Goal: Navigation & Orientation: Find specific page/section

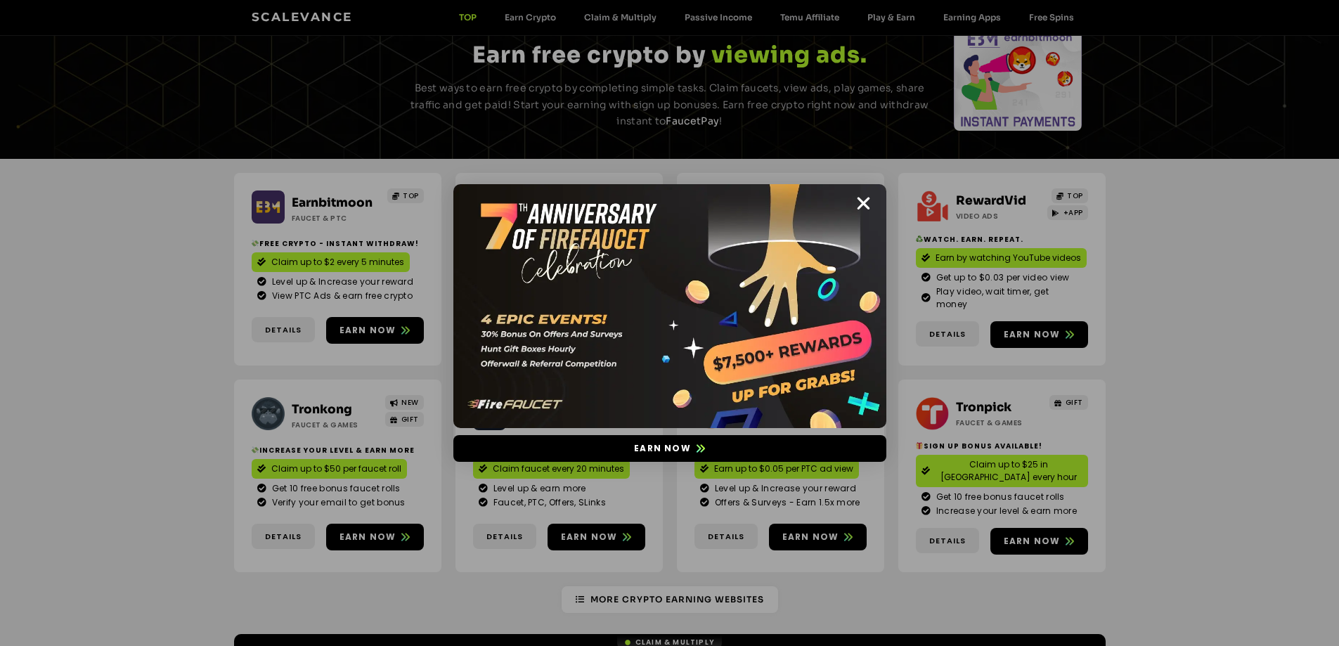
scroll to position [70, 0]
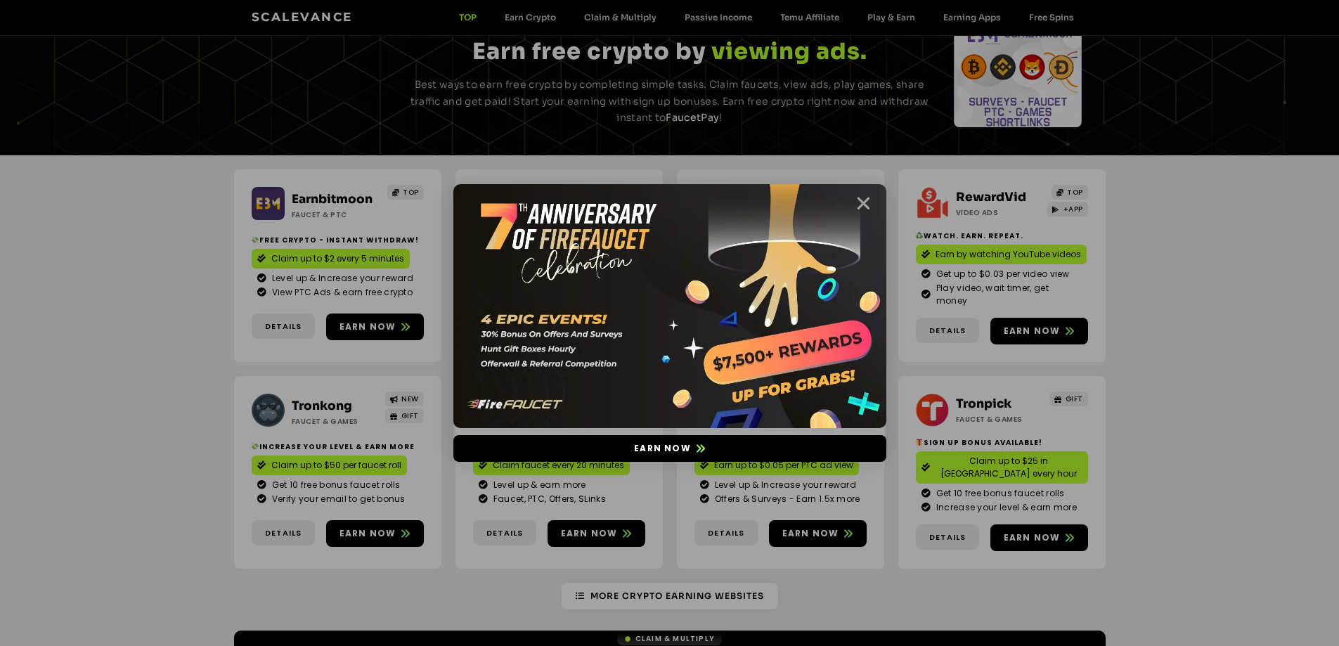
click at [858, 203] on icon "Close" at bounding box center [864, 204] width 18 height 18
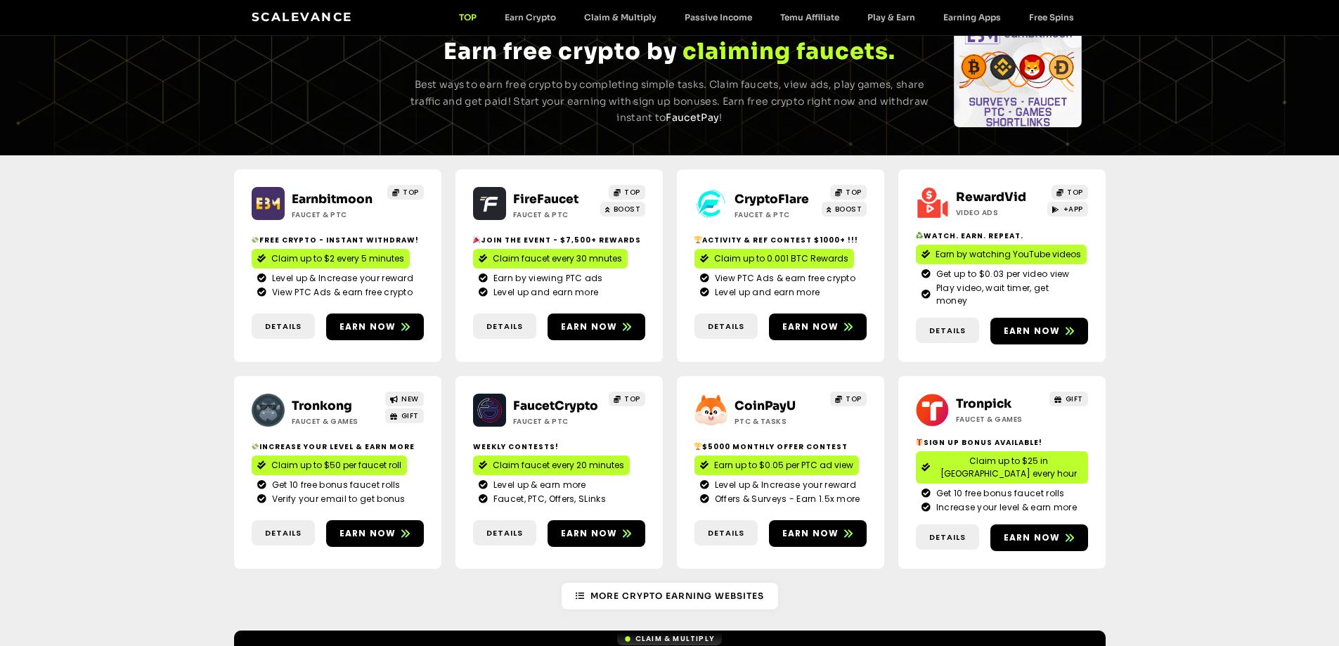
click at [760, 193] on link "CryptoFlare" at bounding box center [771, 199] width 74 height 15
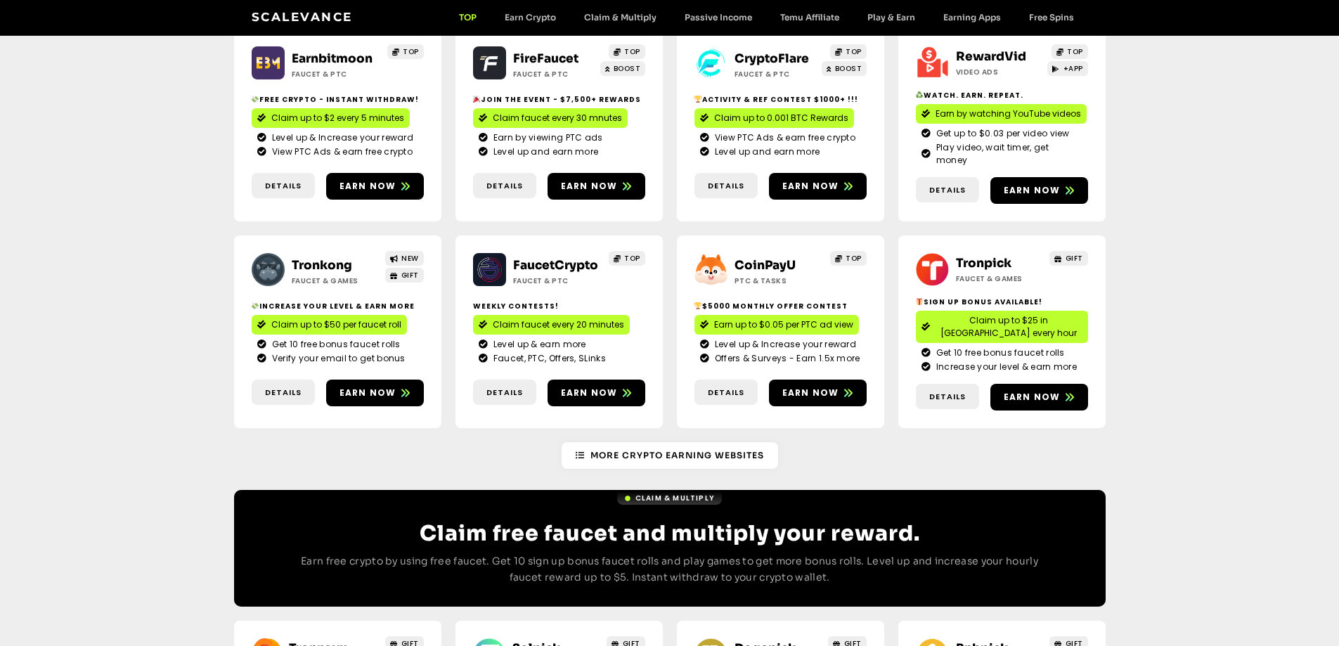
click at [304, 258] on link "Tronkong" at bounding box center [322, 265] width 60 height 15
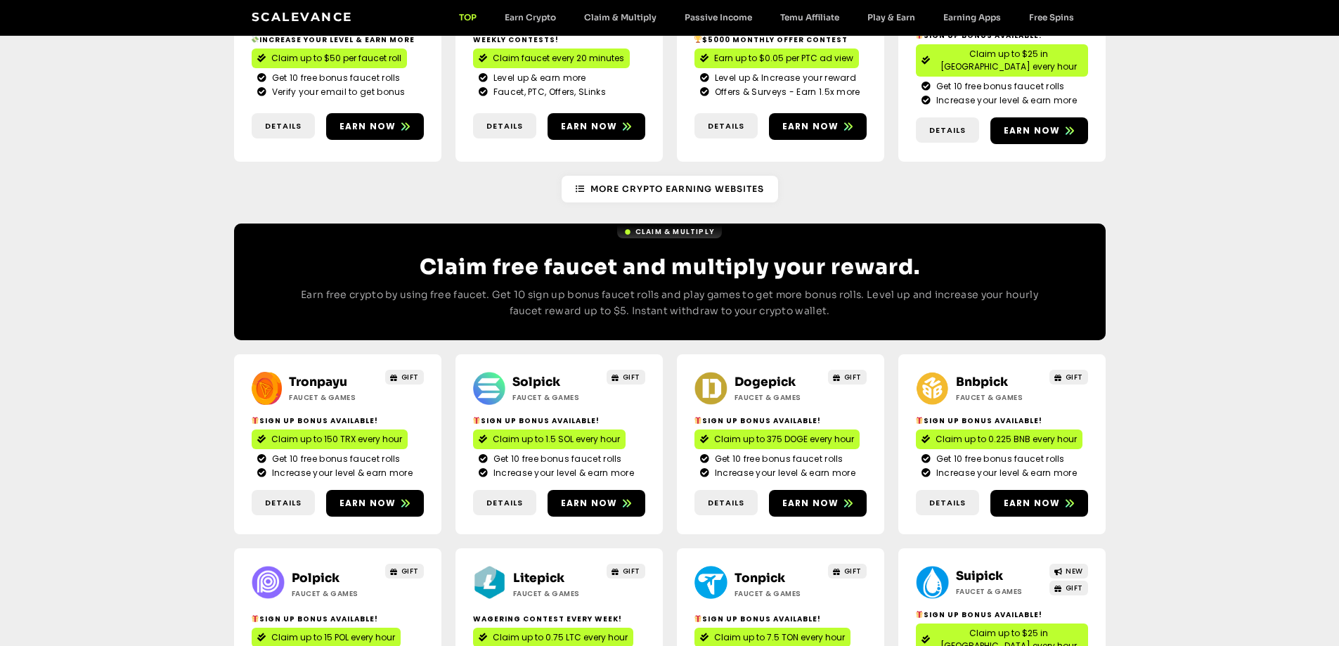
scroll to position [562, 0]
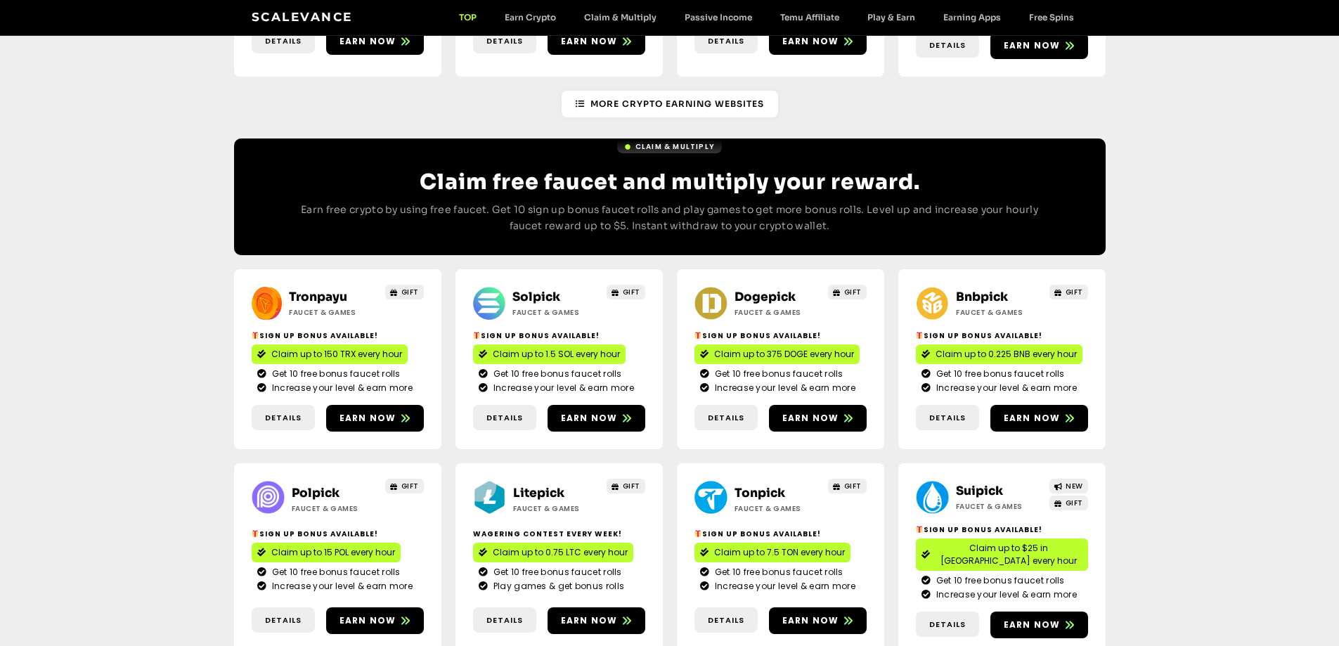
click at [538, 290] on link "Solpick" at bounding box center [536, 297] width 48 height 15
click at [756, 290] on link "Dogepick" at bounding box center [764, 297] width 61 height 15
click at [981, 290] on link "Bnbpick" at bounding box center [982, 297] width 52 height 15
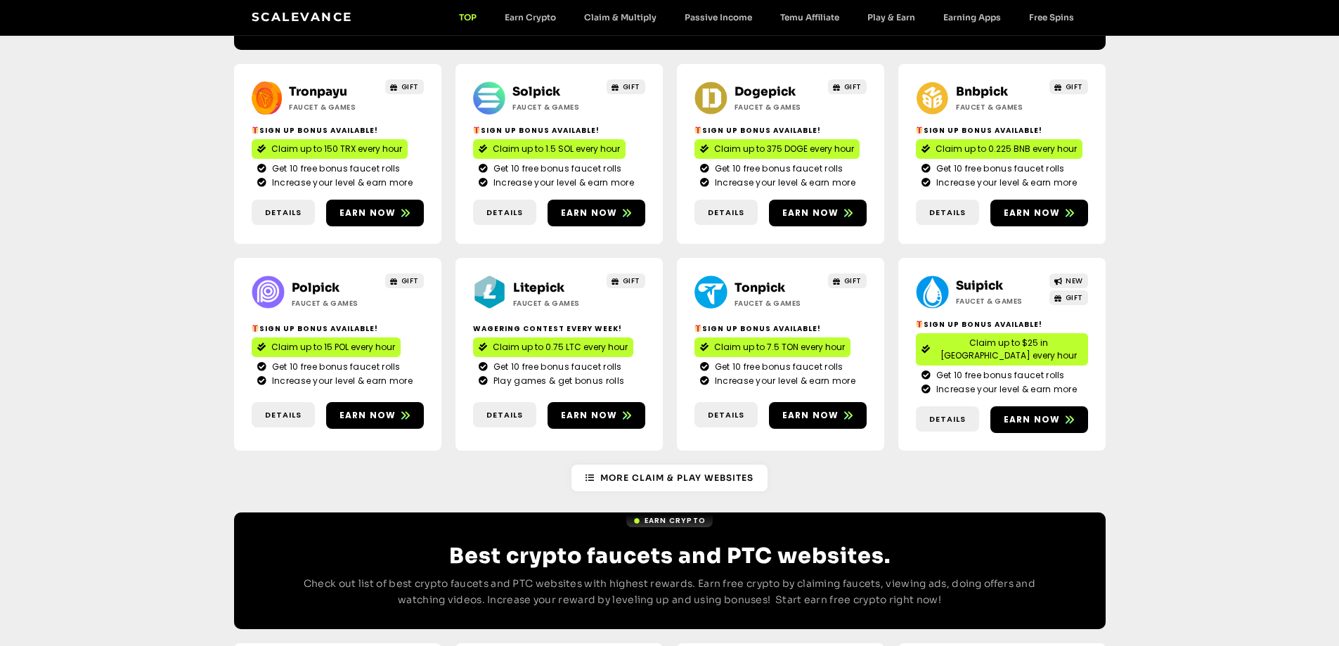
scroll to position [773, 0]
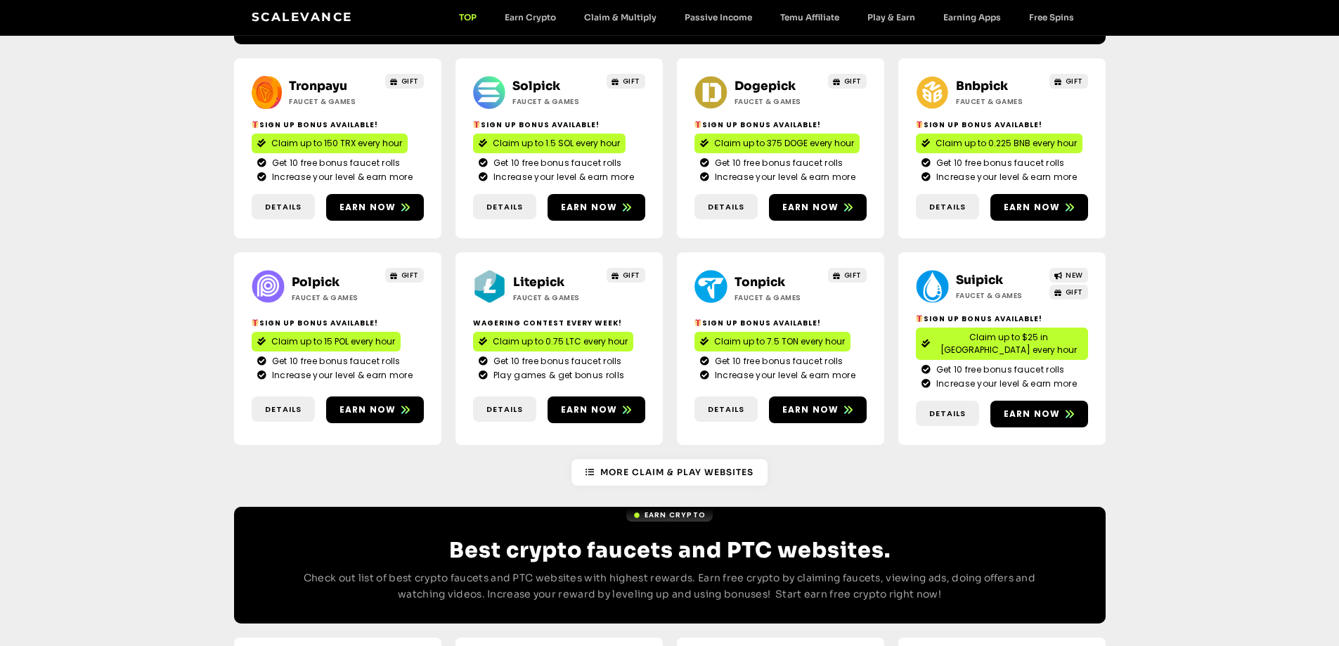
click at [313, 275] on link "Polpick" at bounding box center [316, 282] width 48 height 15
click at [533, 275] on link "Litepick" at bounding box center [538, 282] width 51 height 15
click at [969, 273] on link "Suipick" at bounding box center [979, 280] width 47 height 15
click at [550, 275] on link "Litepick" at bounding box center [538, 282] width 51 height 15
click at [702, 459] on link "More Claim & Play Websites" at bounding box center [669, 472] width 196 height 27
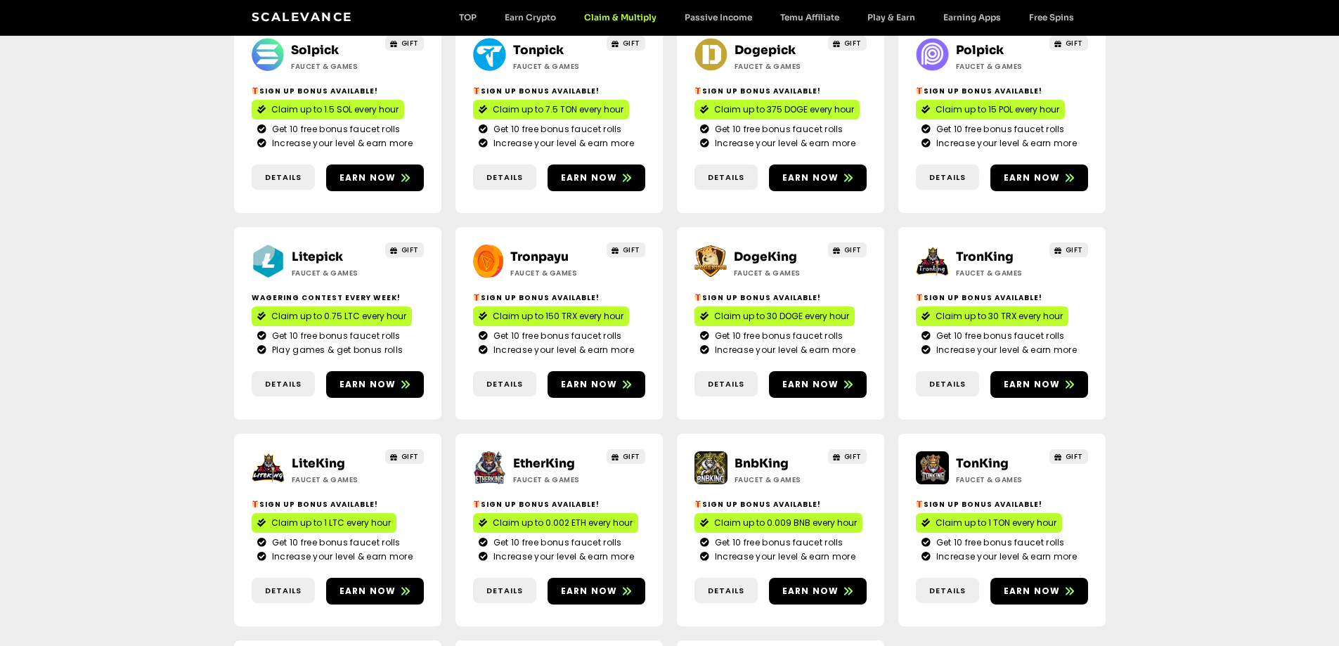
scroll to position [281, 0]
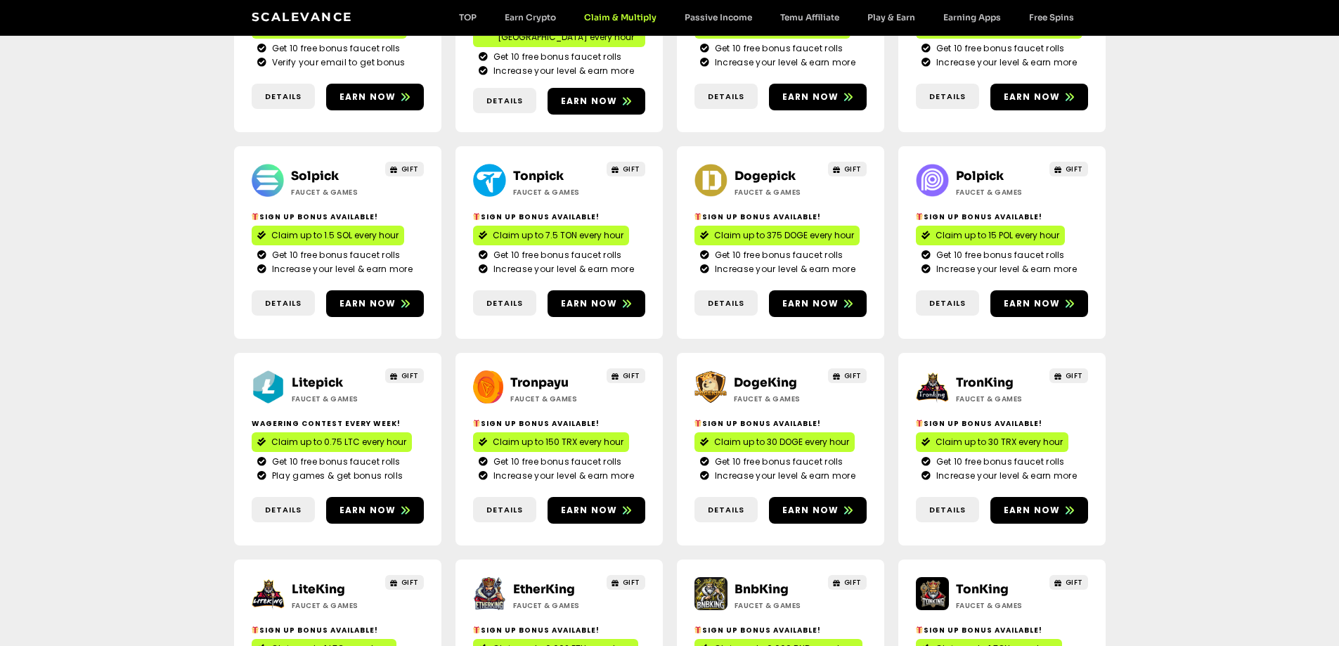
click at [769, 375] on link "DogeKing" at bounding box center [765, 382] width 63 height 15
click at [994, 375] on link "TronKing" at bounding box center [985, 382] width 58 height 15
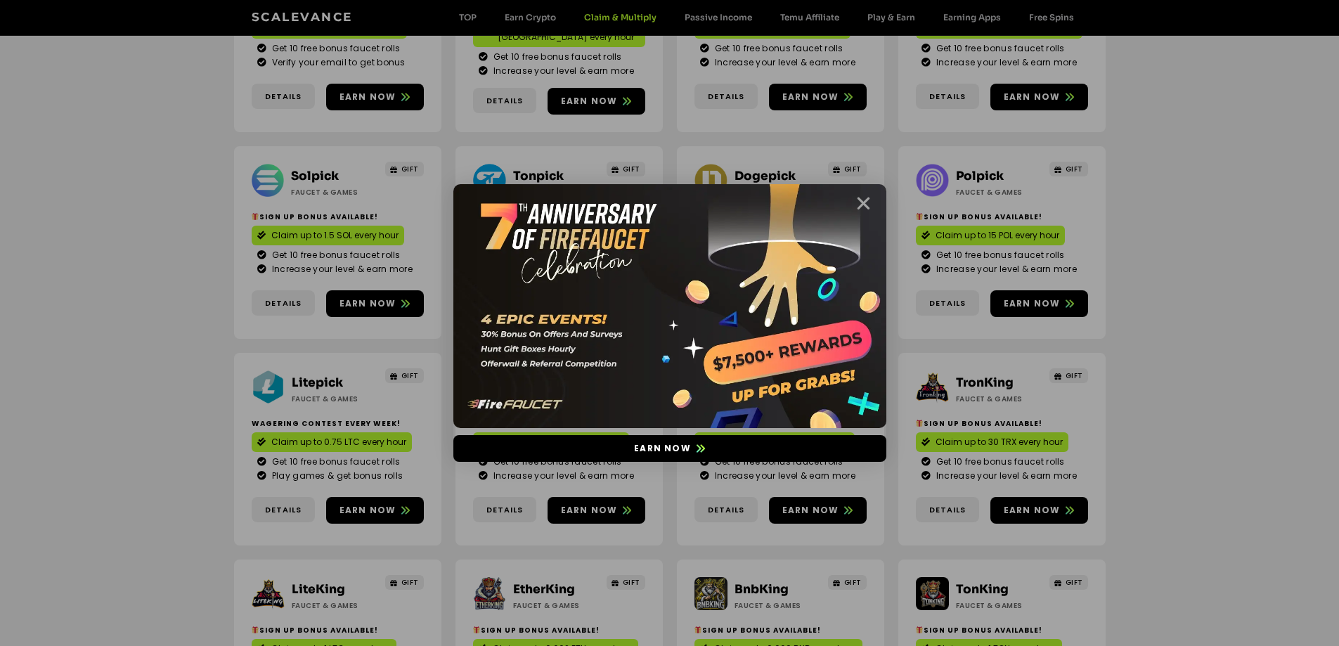
click at [859, 204] on icon "Close" at bounding box center [864, 204] width 18 height 18
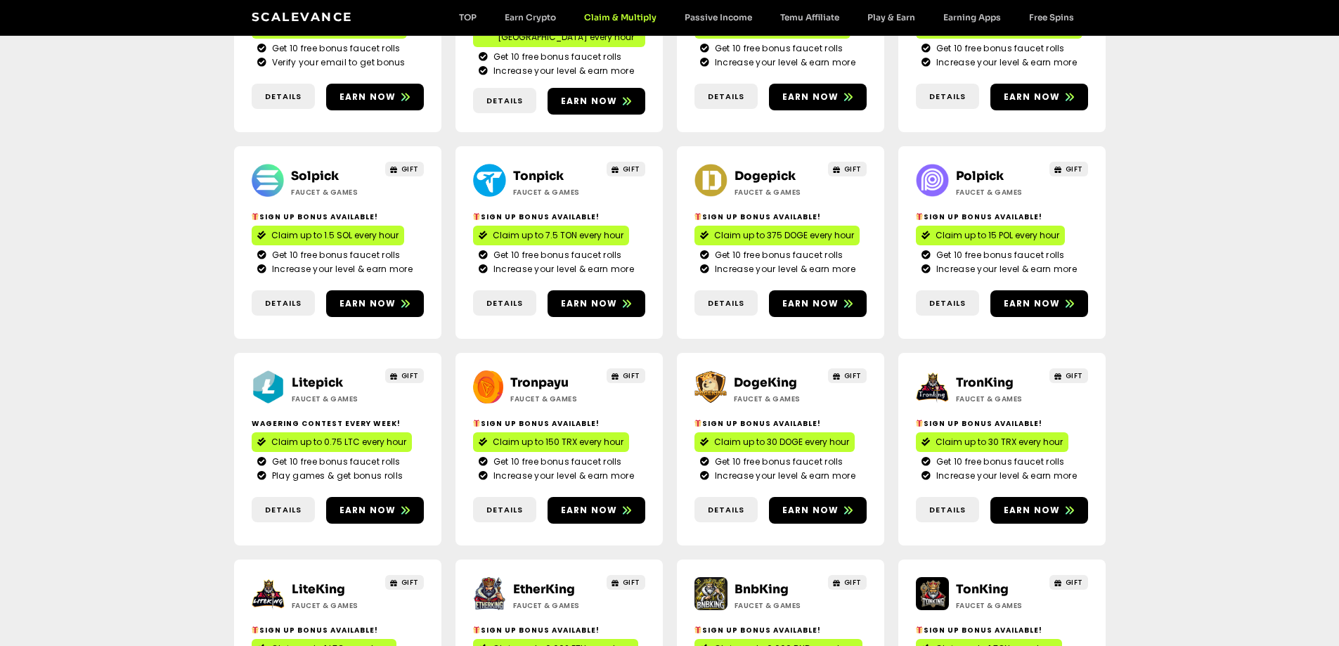
click at [776, 375] on link "DogeKing" at bounding box center [765, 382] width 63 height 15
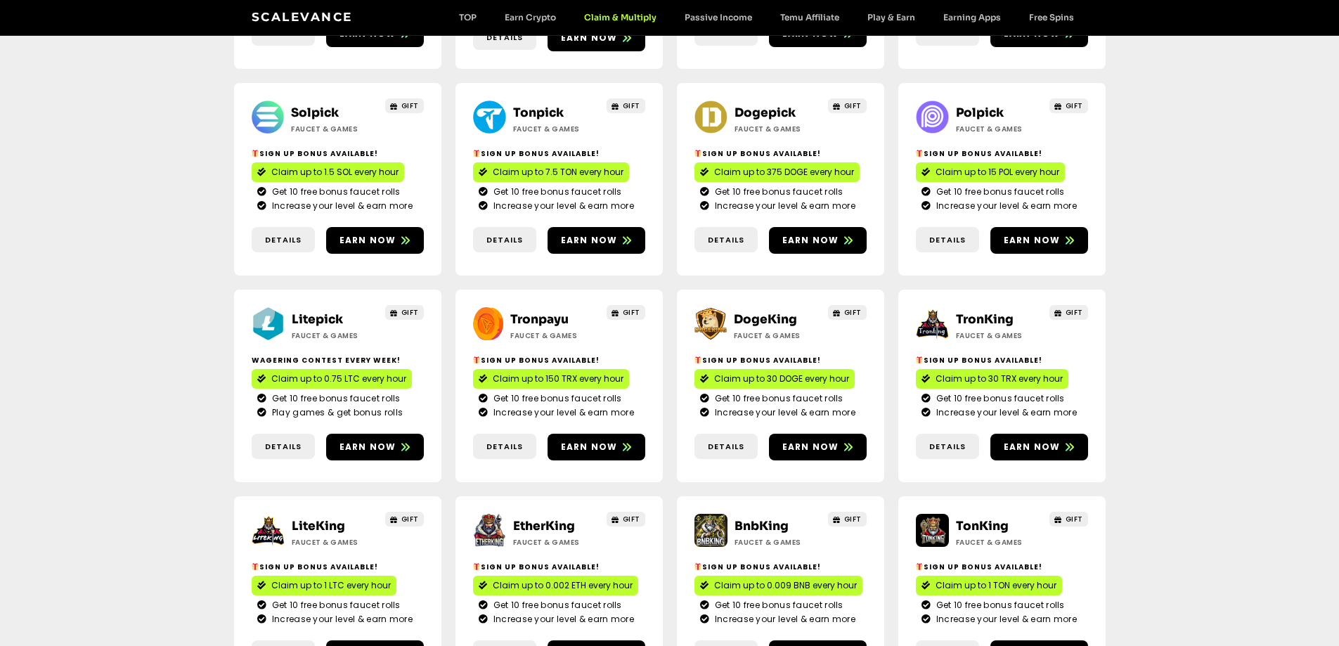
scroll to position [351, 0]
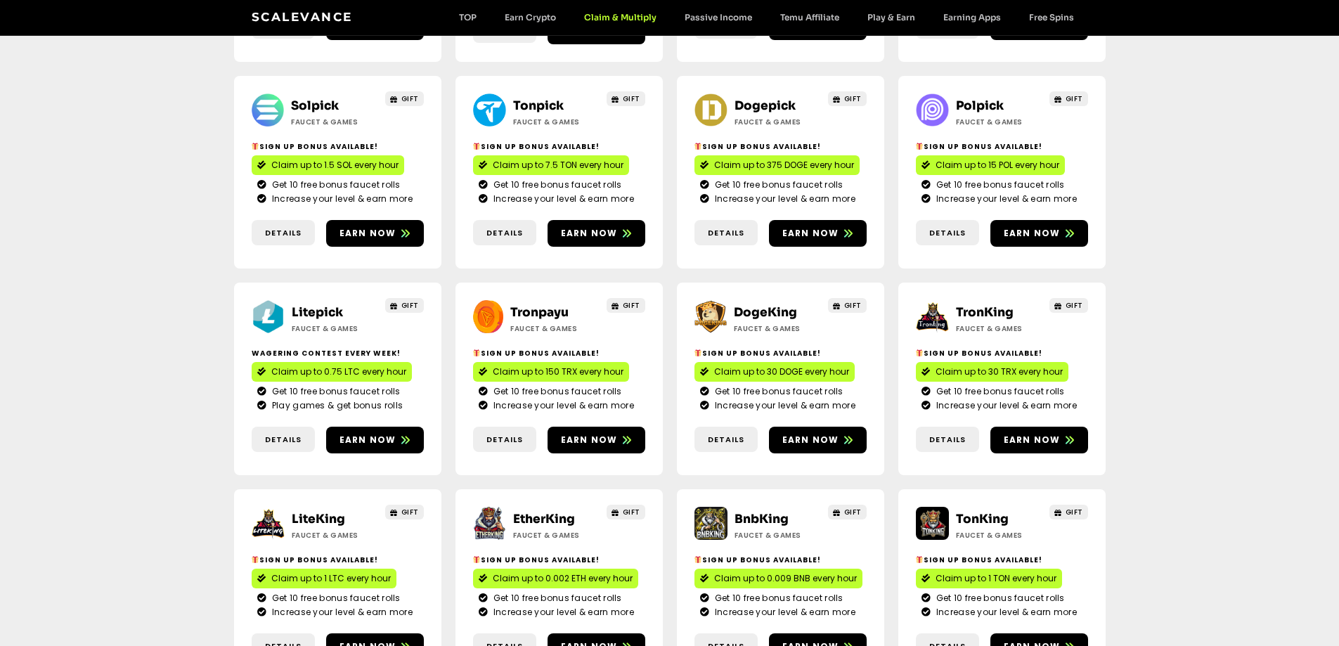
click at [313, 512] on link "LiteKing" at bounding box center [318, 519] width 53 height 15
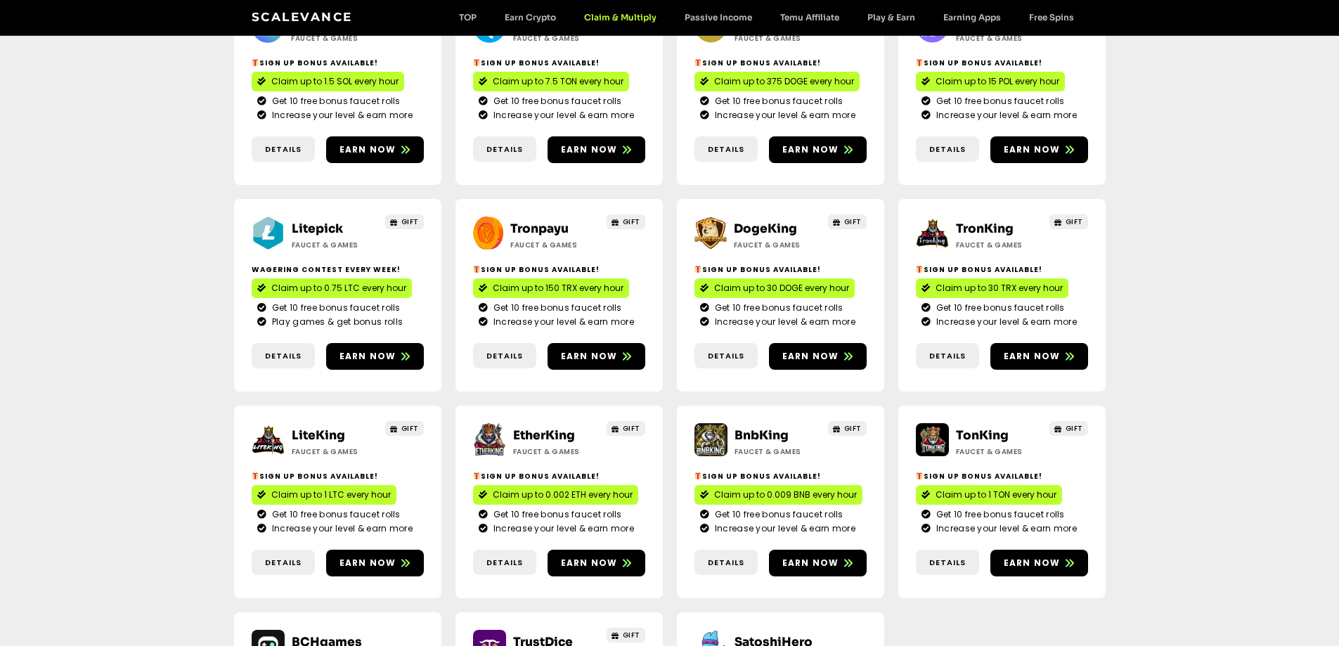
scroll to position [492, 0]
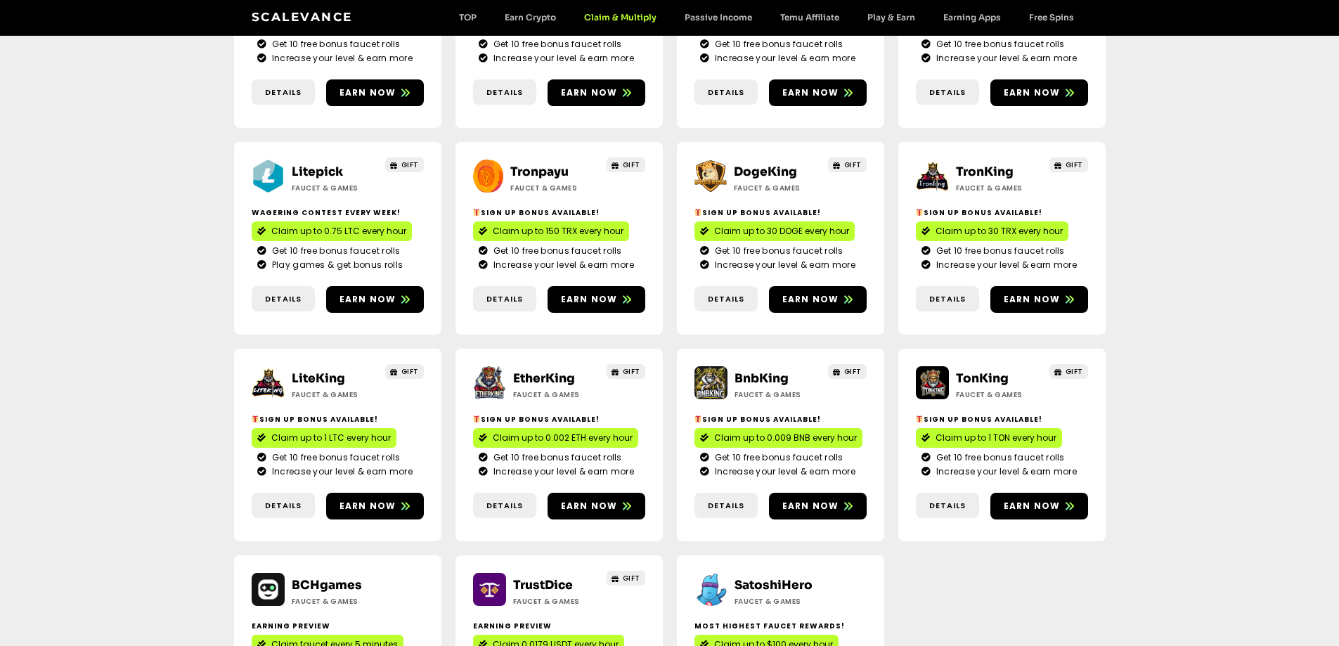
click at [542, 349] on div "EtherKing Faucet & Games GIFT Sign Up Bonus Available! Claim up to 0.002 ETH ev…" at bounding box center [558, 445] width 207 height 193
click at [544, 371] on link "EtherKing" at bounding box center [544, 378] width 62 height 15
click at [758, 371] on link "BnbKing" at bounding box center [761, 378] width 54 height 15
click at [981, 371] on link "TonKing" at bounding box center [982, 378] width 53 height 15
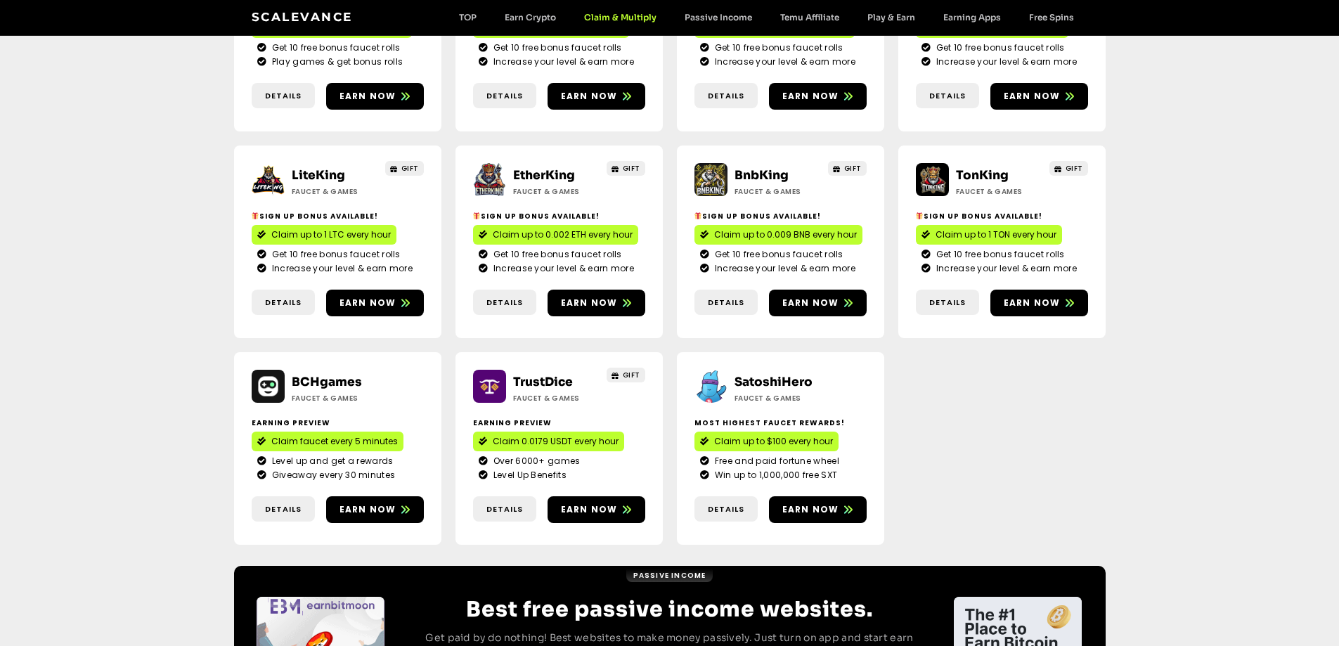
scroll to position [703, 0]
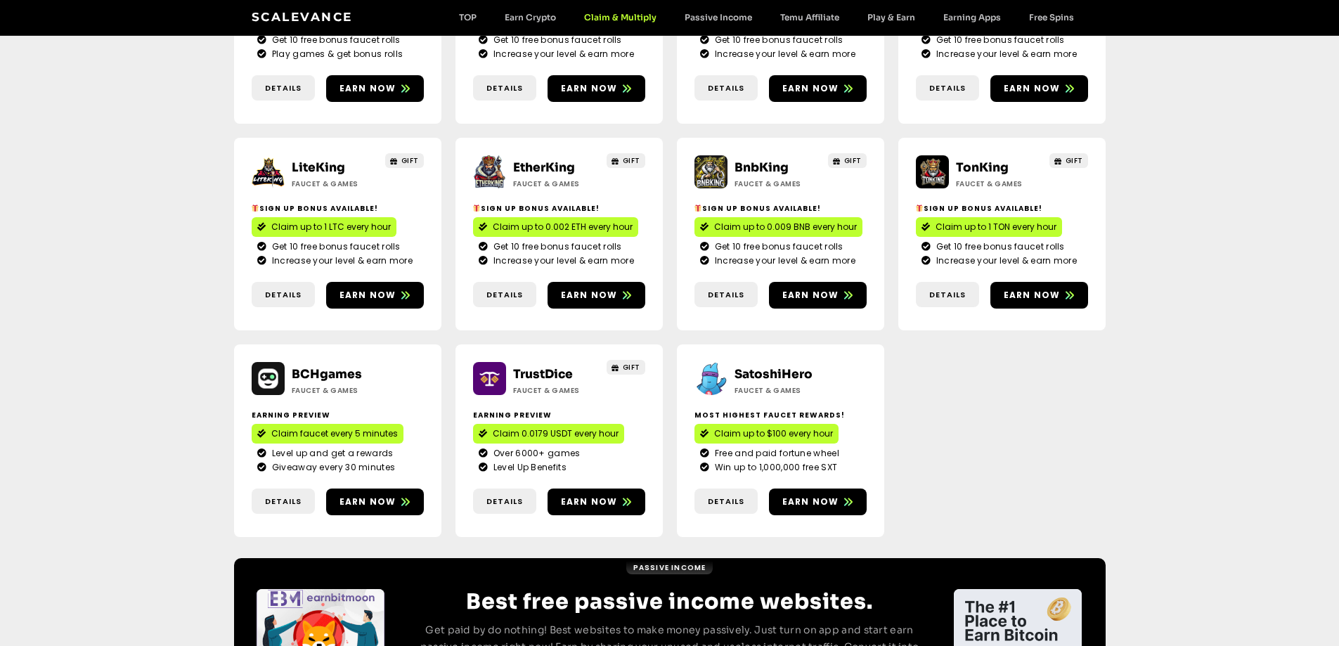
click at [528, 367] on link "TrustDice" at bounding box center [543, 374] width 60 height 15
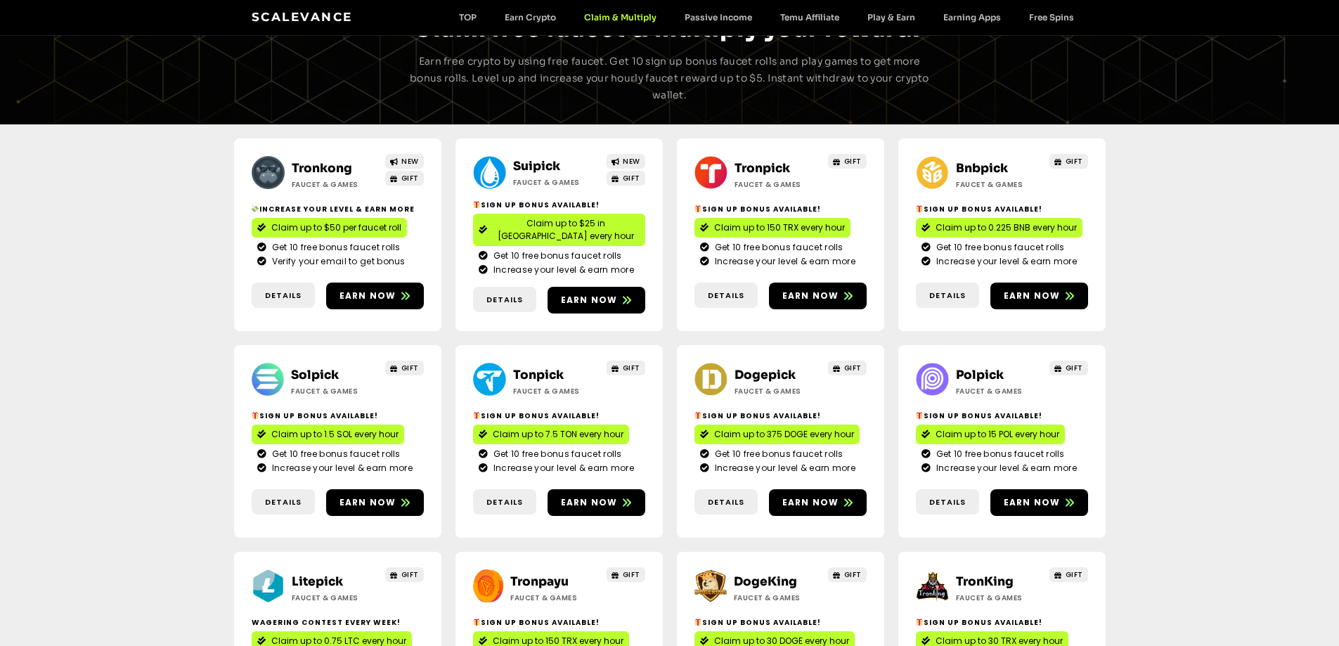
scroll to position [0, 0]
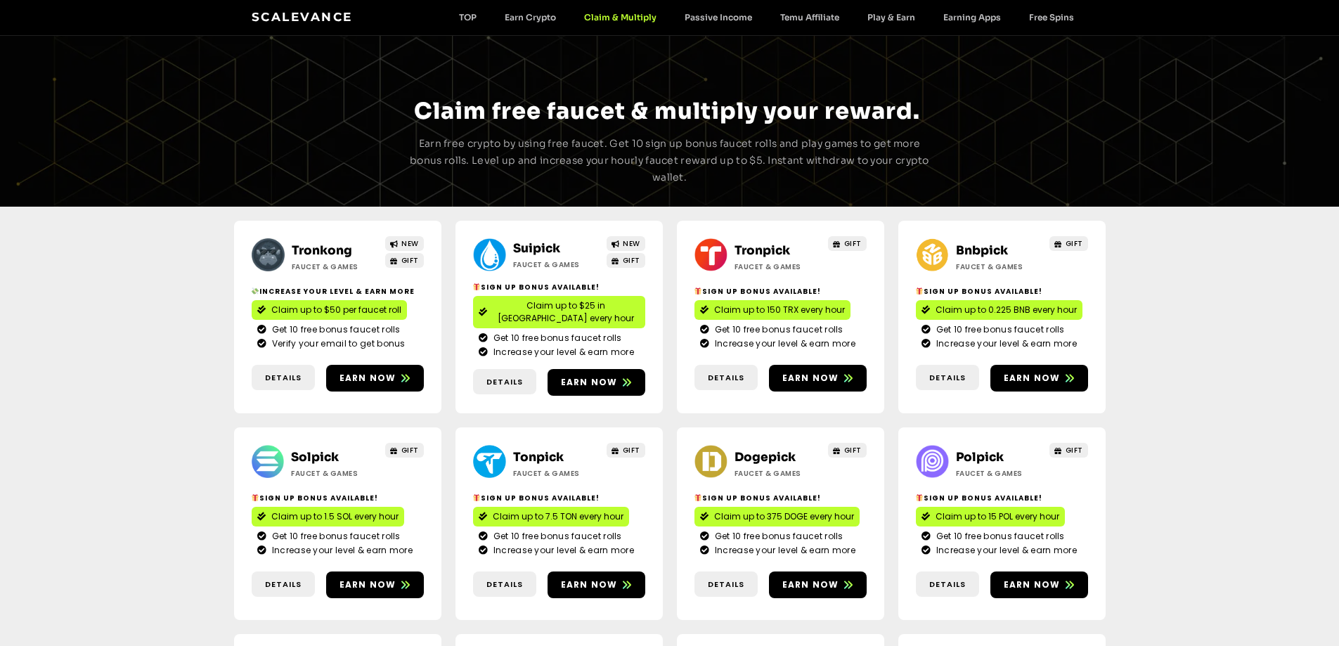
click at [297, 15] on link "Scalevance" at bounding box center [302, 17] width 101 height 14
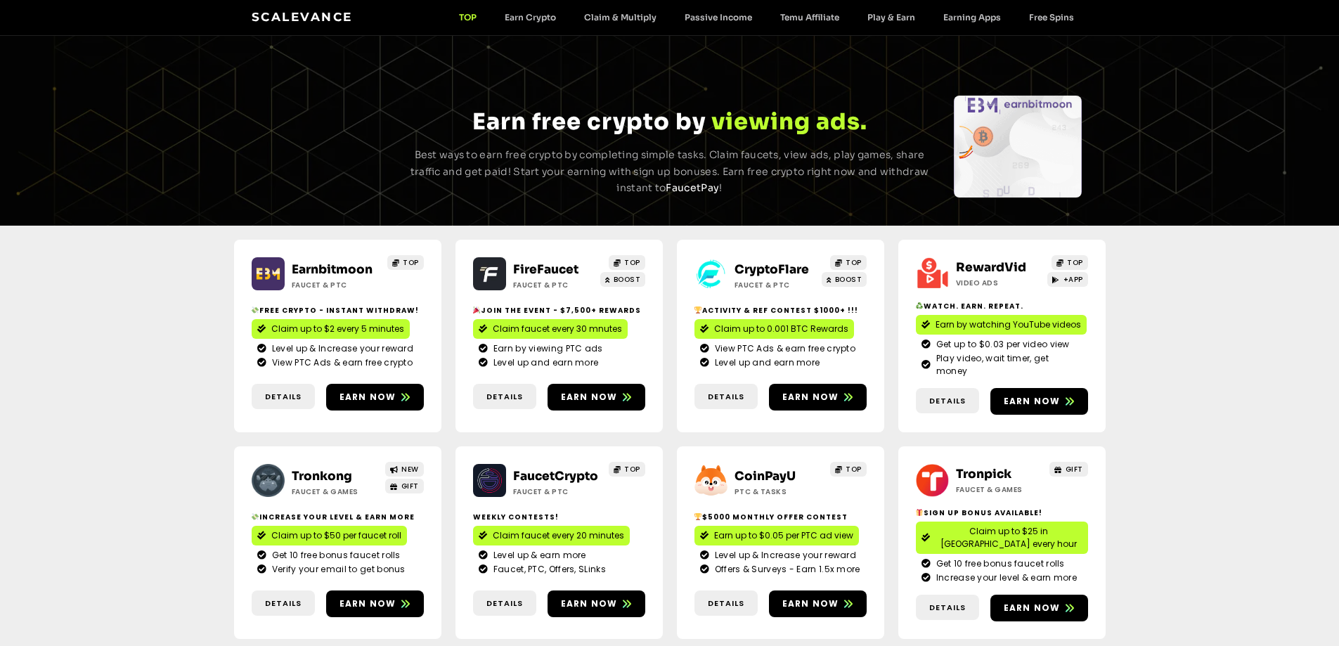
click at [532, 271] on link "FireFaucet" at bounding box center [545, 269] width 65 height 15
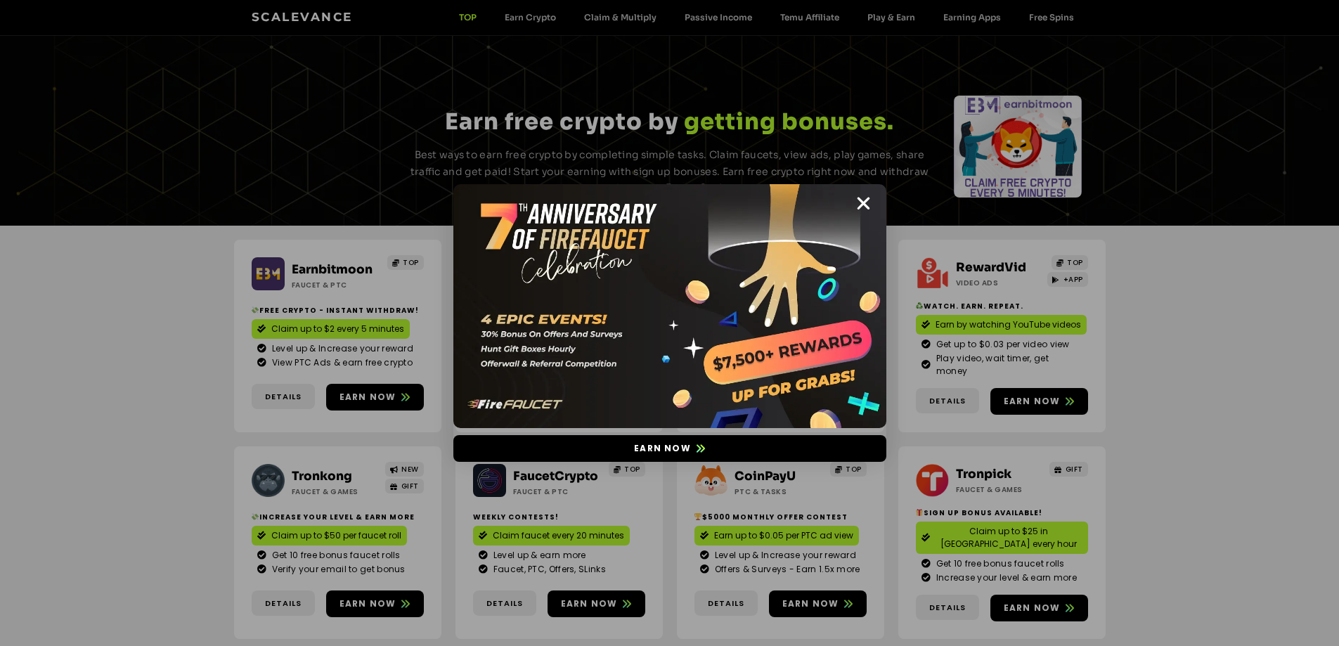
scroll to position [211, 0]
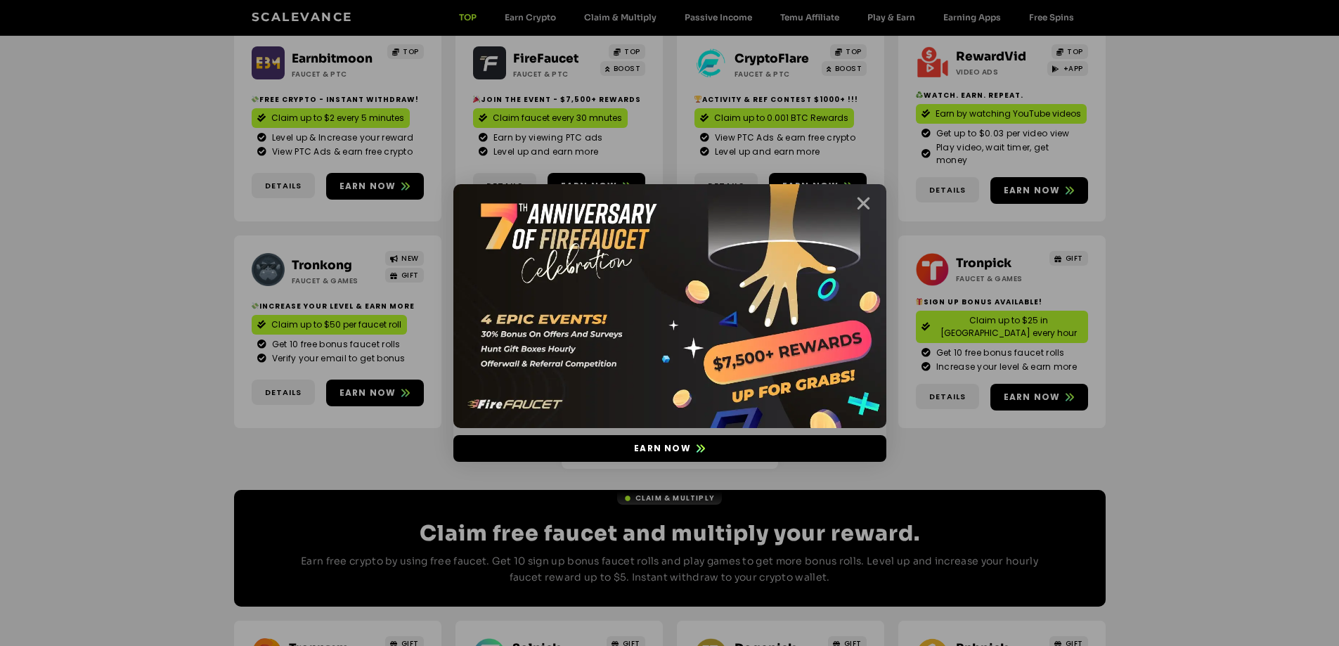
click at [865, 208] on icon "Close" at bounding box center [864, 204] width 18 height 18
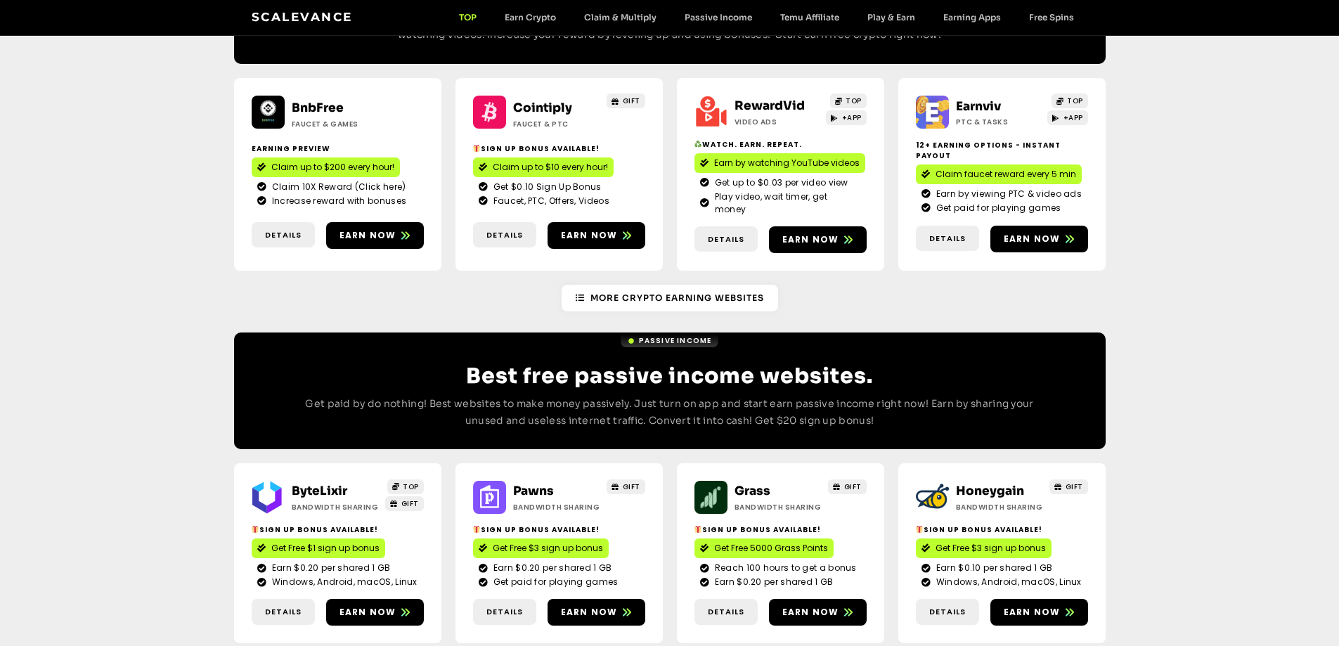
scroll to position [1335, 0]
